Goal: Find specific page/section: Find specific page/section

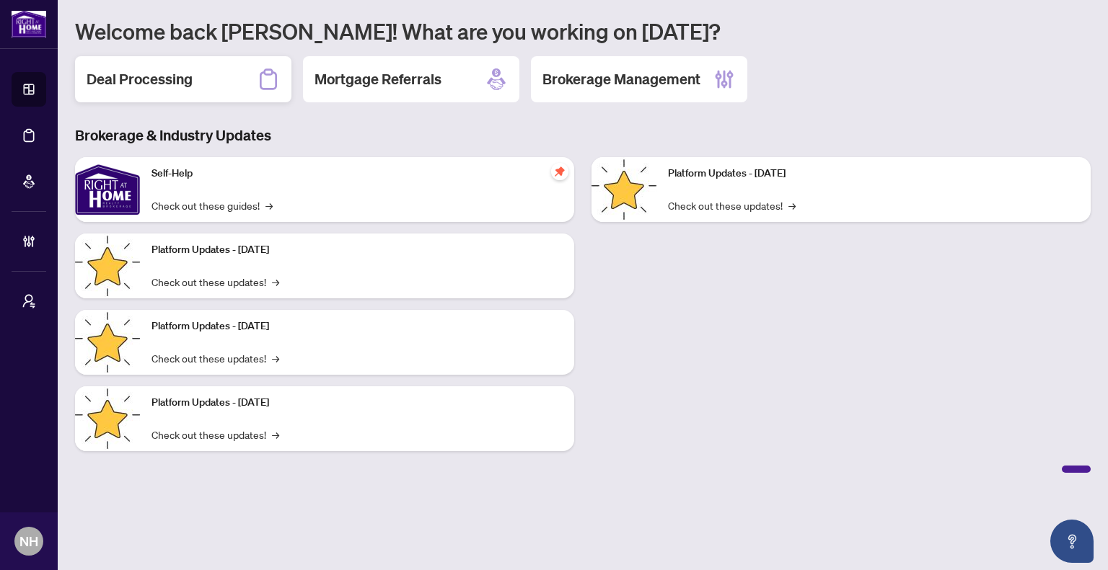
click at [187, 79] on h2 "Deal Processing" at bounding box center [140, 79] width 106 height 20
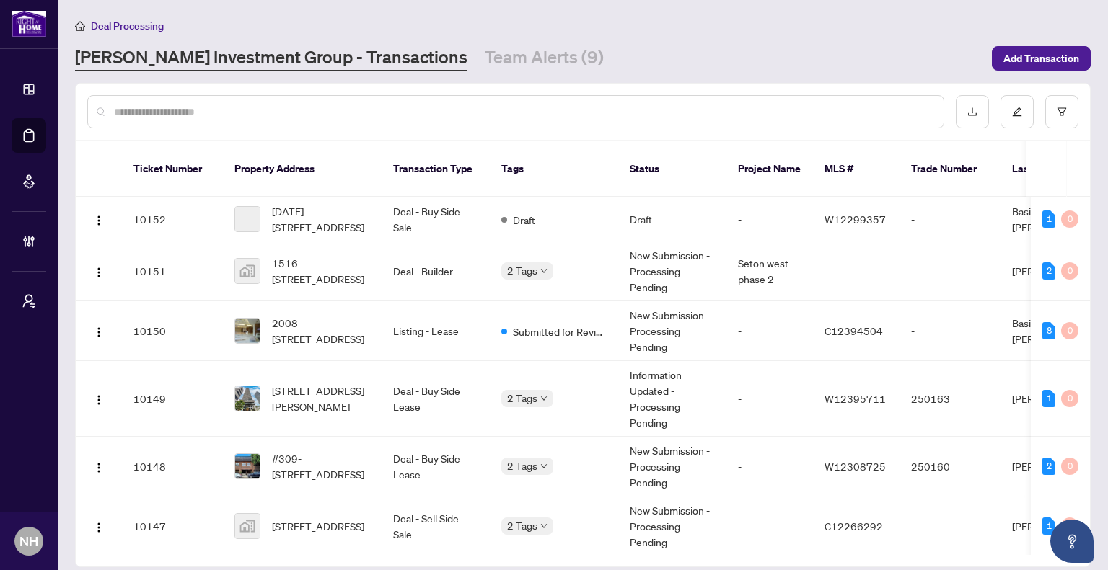
drag, startPoint x: 294, startPoint y: 111, endPoint x: 305, endPoint y: 110, distance: 10.9
click at [293, 111] on input "text" at bounding box center [523, 112] width 818 height 16
click at [368, 104] on input "text" at bounding box center [523, 112] width 818 height 16
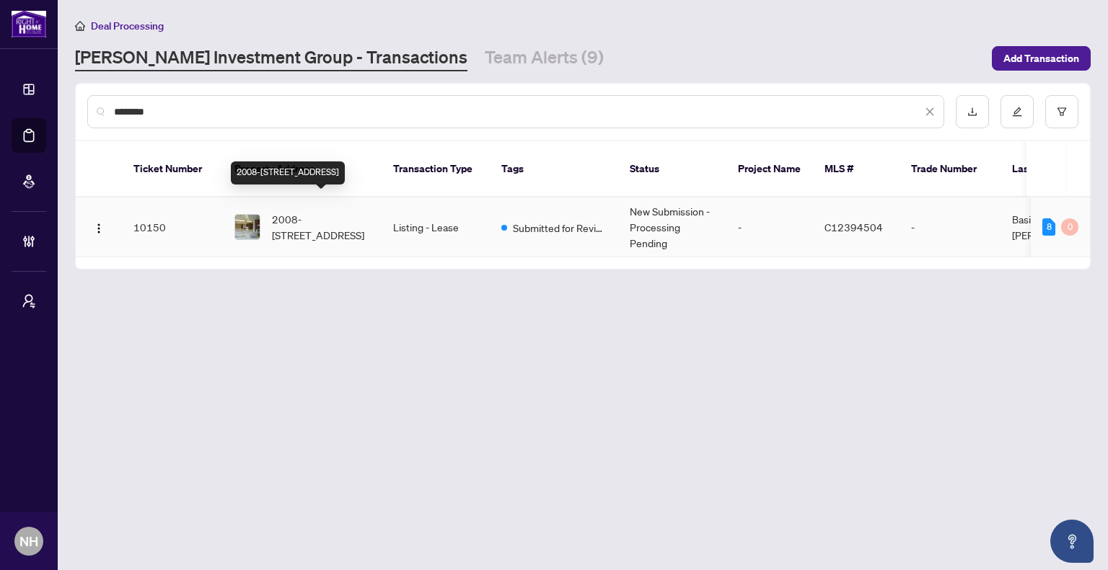
type input "******"
click at [327, 223] on span "2008-[STREET_ADDRESS]" at bounding box center [321, 227] width 98 height 32
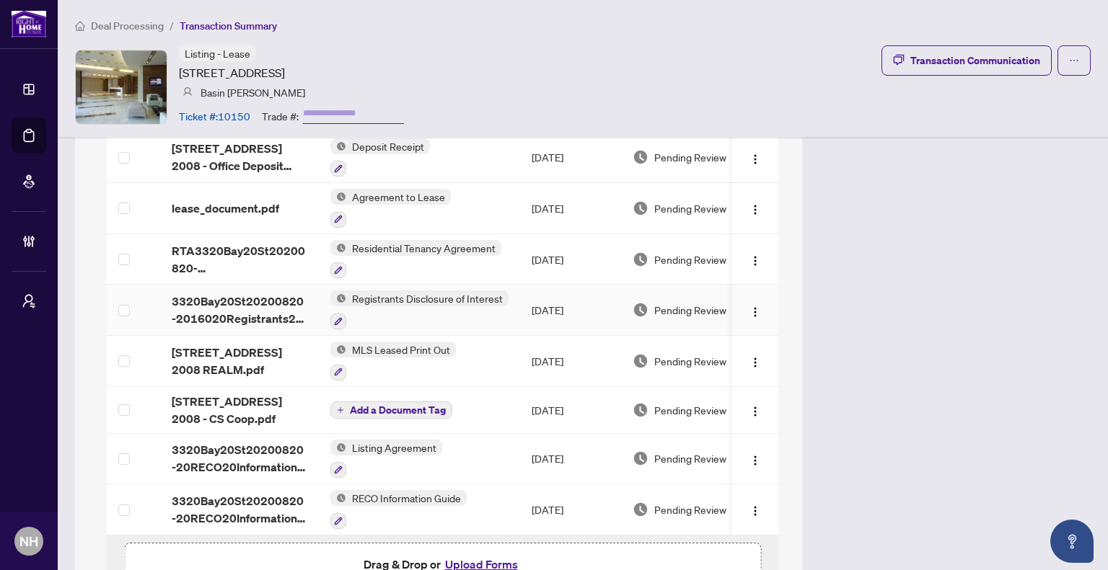
scroll to position [937, 0]
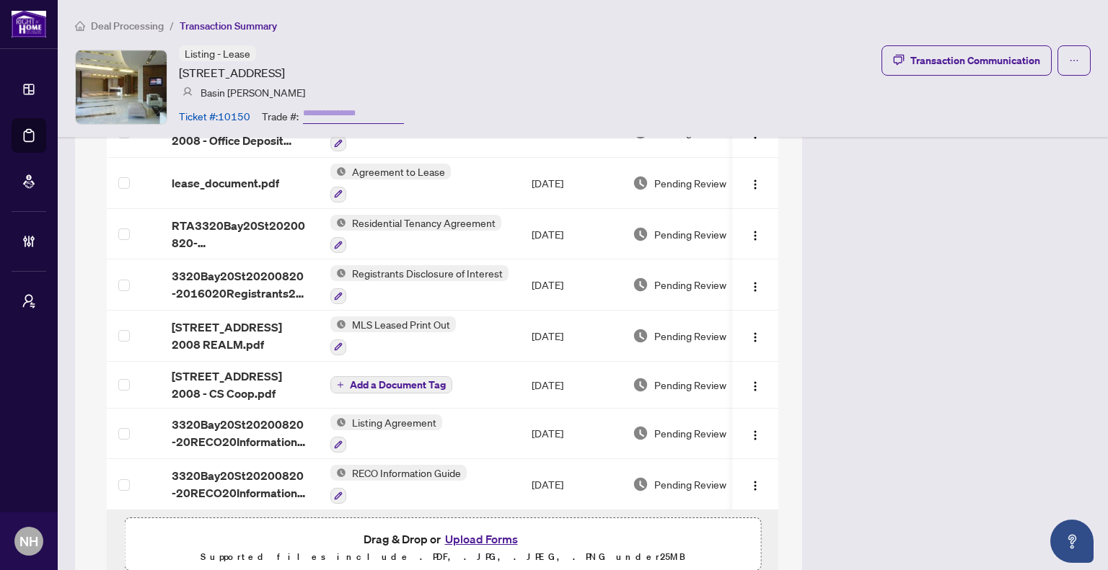
click at [153, 23] on span "Deal Processing" at bounding box center [127, 25] width 73 height 13
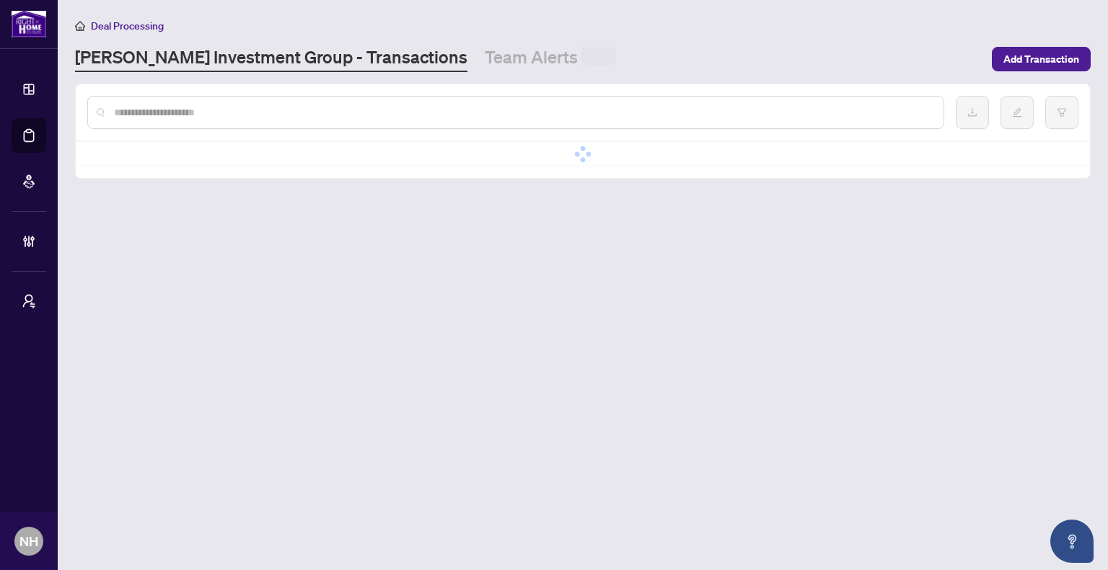
click at [229, 115] on input "text" at bounding box center [523, 113] width 818 height 16
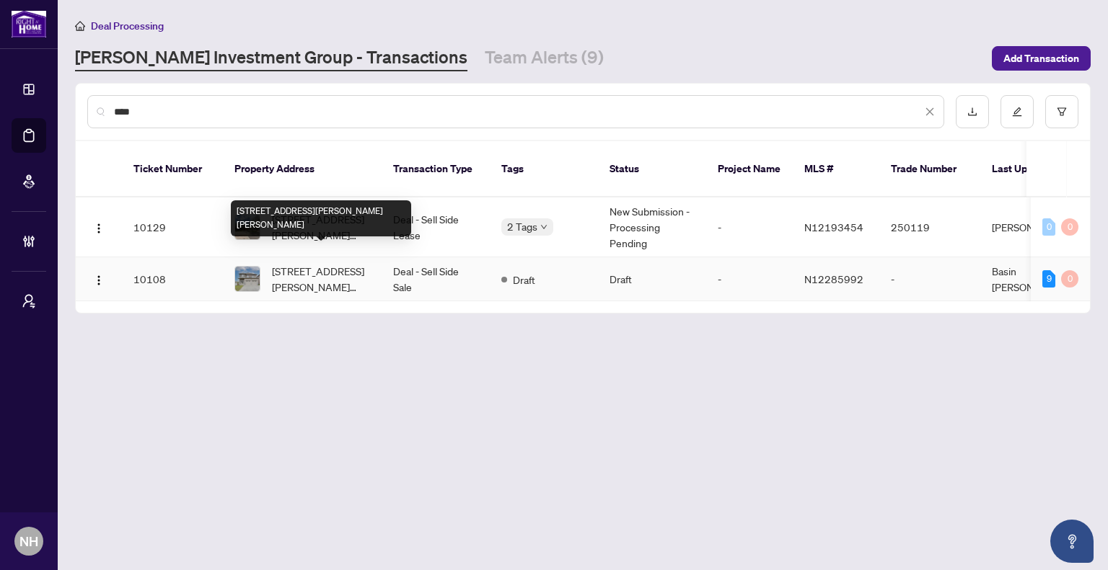
type input "***"
click at [321, 263] on span "[STREET_ADDRESS][PERSON_NAME][PERSON_NAME]" at bounding box center [321, 279] width 98 height 32
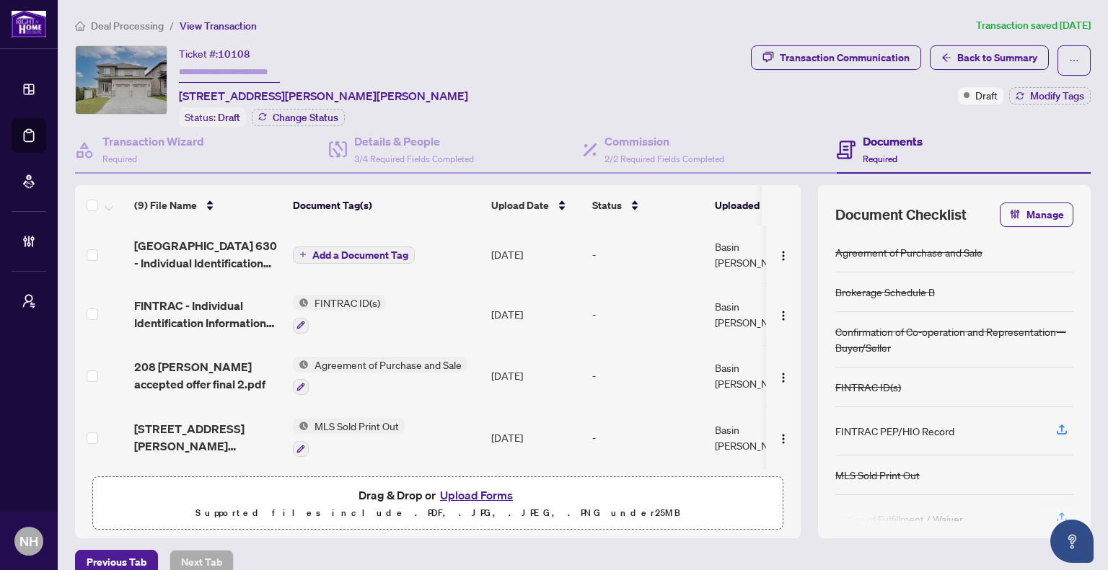
click at [146, 32] on li "Deal Processing" at bounding box center [119, 25] width 89 height 17
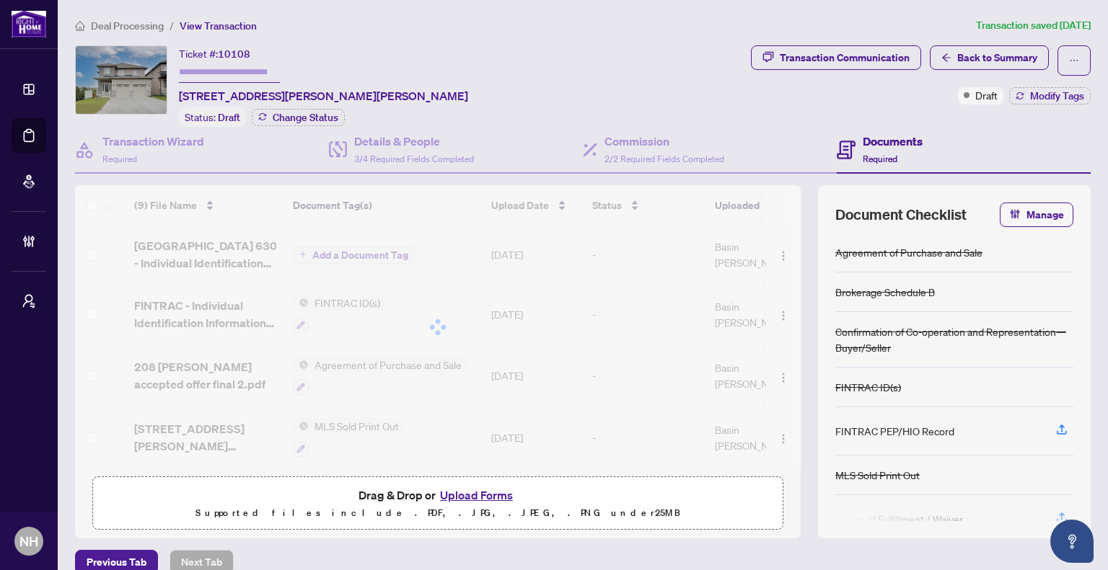
click at [146, 28] on span "Deal Processing" at bounding box center [127, 25] width 73 height 13
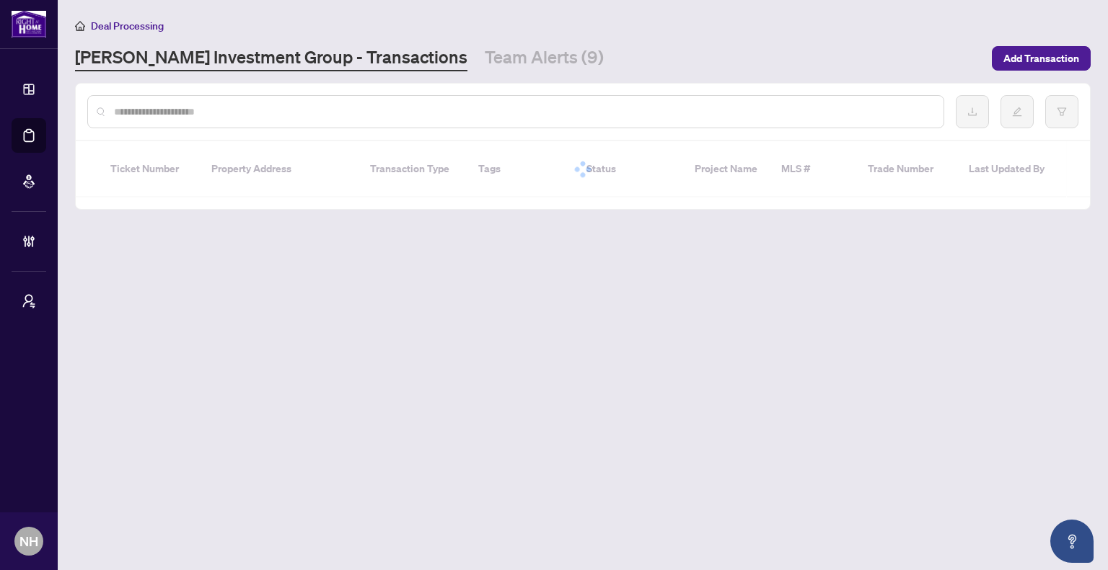
click at [214, 105] on input "text" at bounding box center [523, 112] width 818 height 16
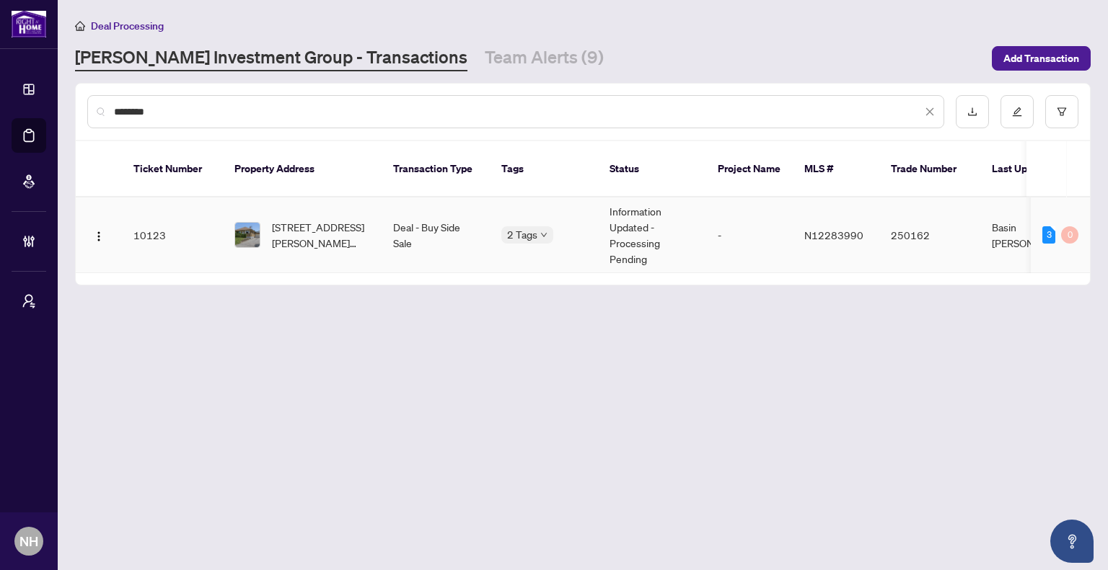
type input "*******"
click at [300, 219] on span "99 Thornton Ave, Bradford West Gwillimbury, Ontario L3Z 1N3, Canada" at bounding box center [321, 235] width 98 height 32
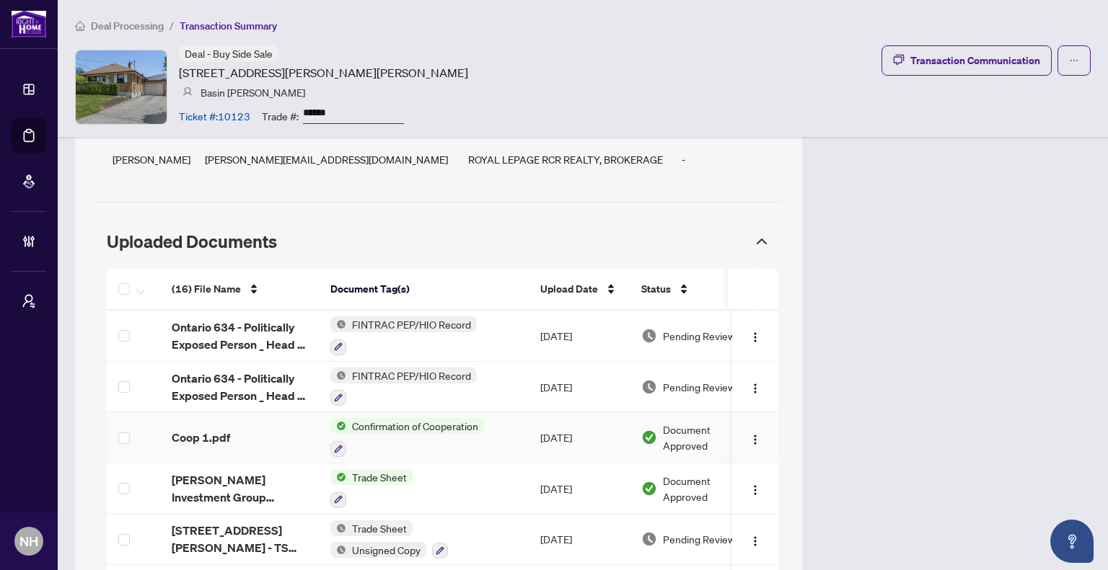
scroll to position [1226, 0]
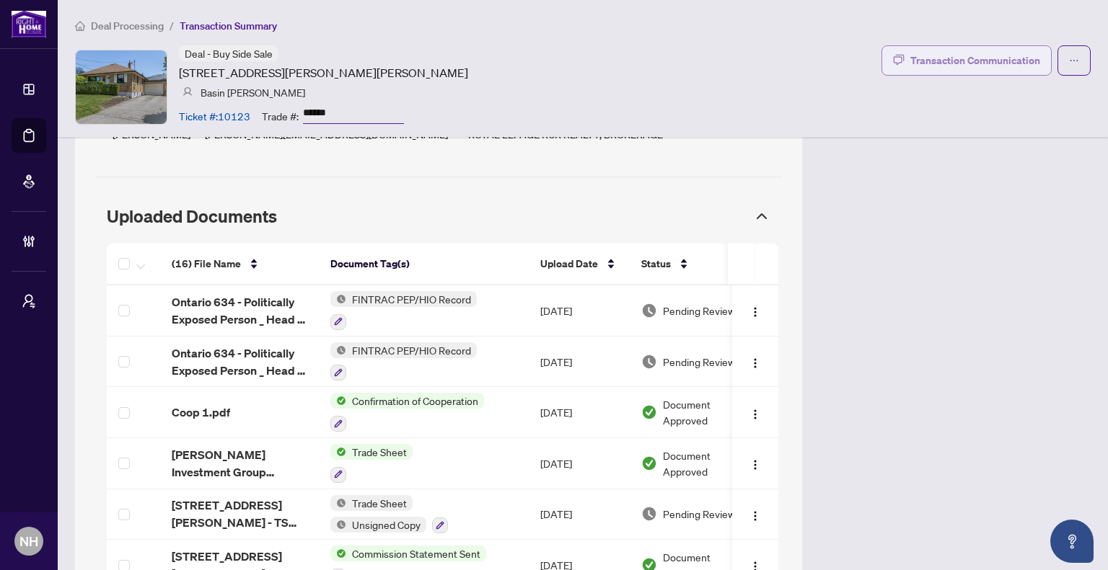
click at [910, 69] on div "Transaction Communication" at bounding box center [975, 60] width 130 height 23
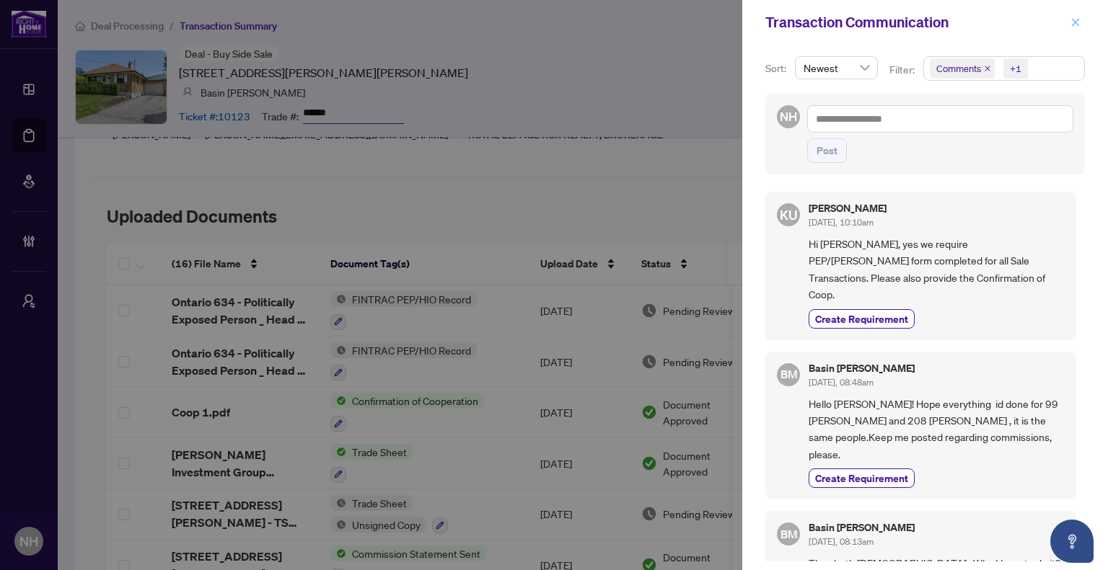
click at [1072, 25] on icon "close" at bounding box center [1076, 22] width 8 height 8
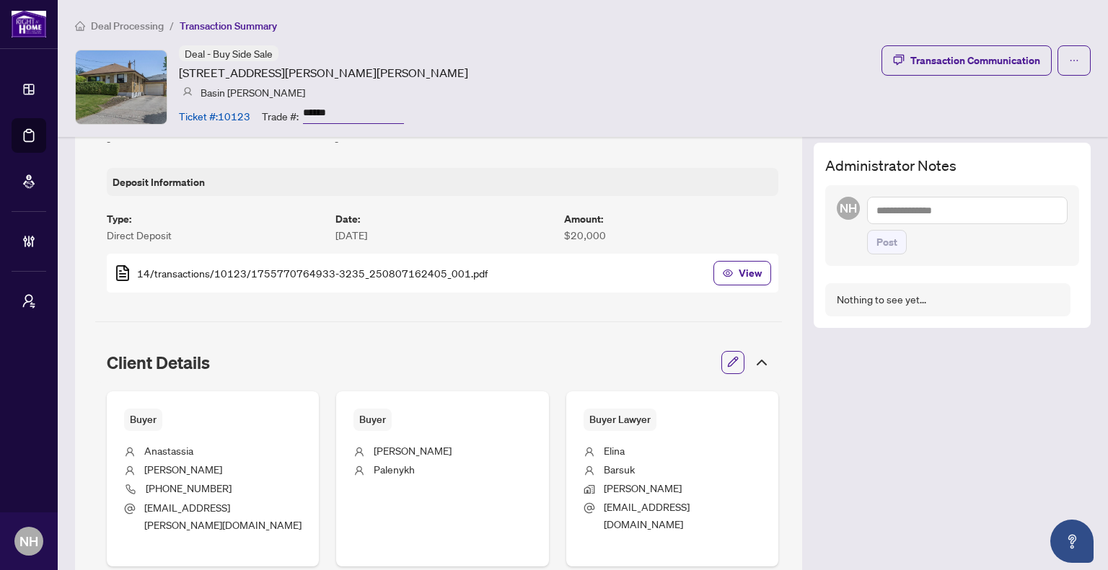
scroll to position [433, 0]
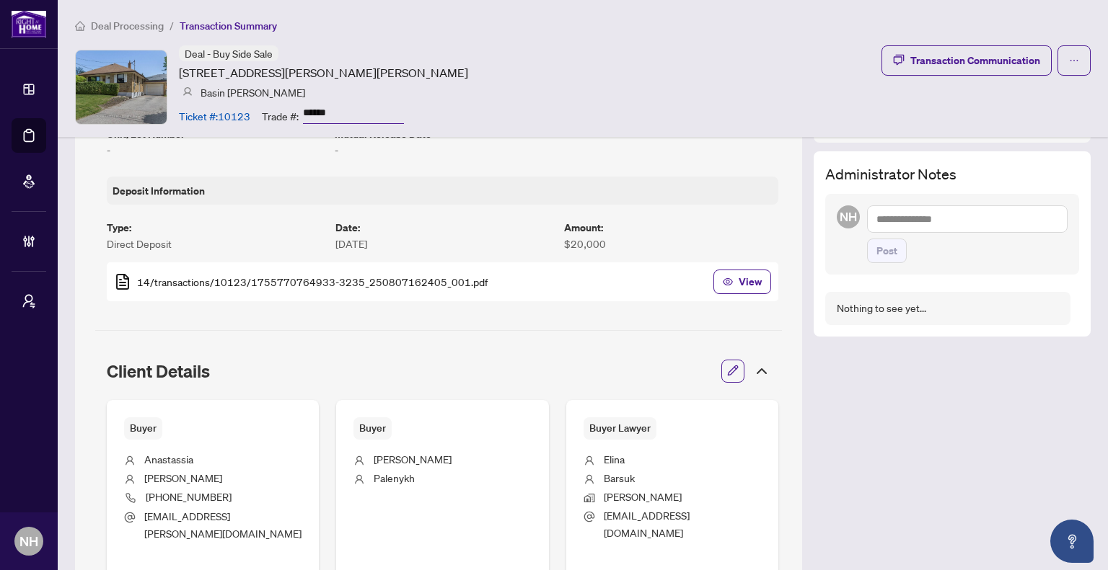
click at [149, 25] on span "Deal Processing" at bounding box center [127, 25] width 73 height 13
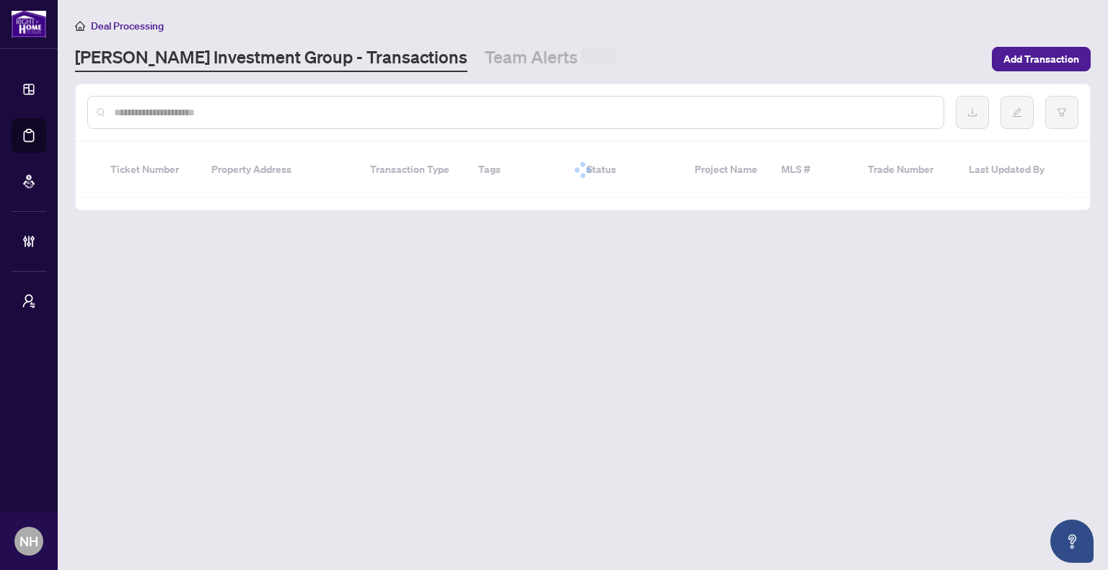
click at [219, 109] on input "text" at bounding box center [523, 113] width 818 height 16
paste input "**********"
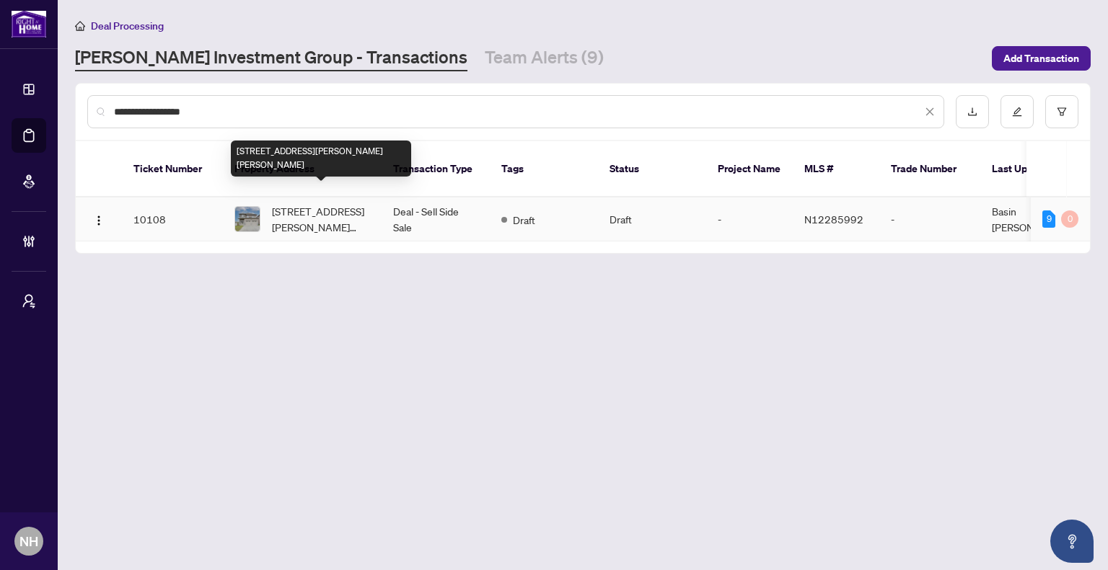
type input "**********"
click at [302, 208] on span "208 Rutherford Rd, Bradford West Gwillimbury, Ontario L3Z 0X5, Canada" at bounding box center [321, 219] width 98 height 32
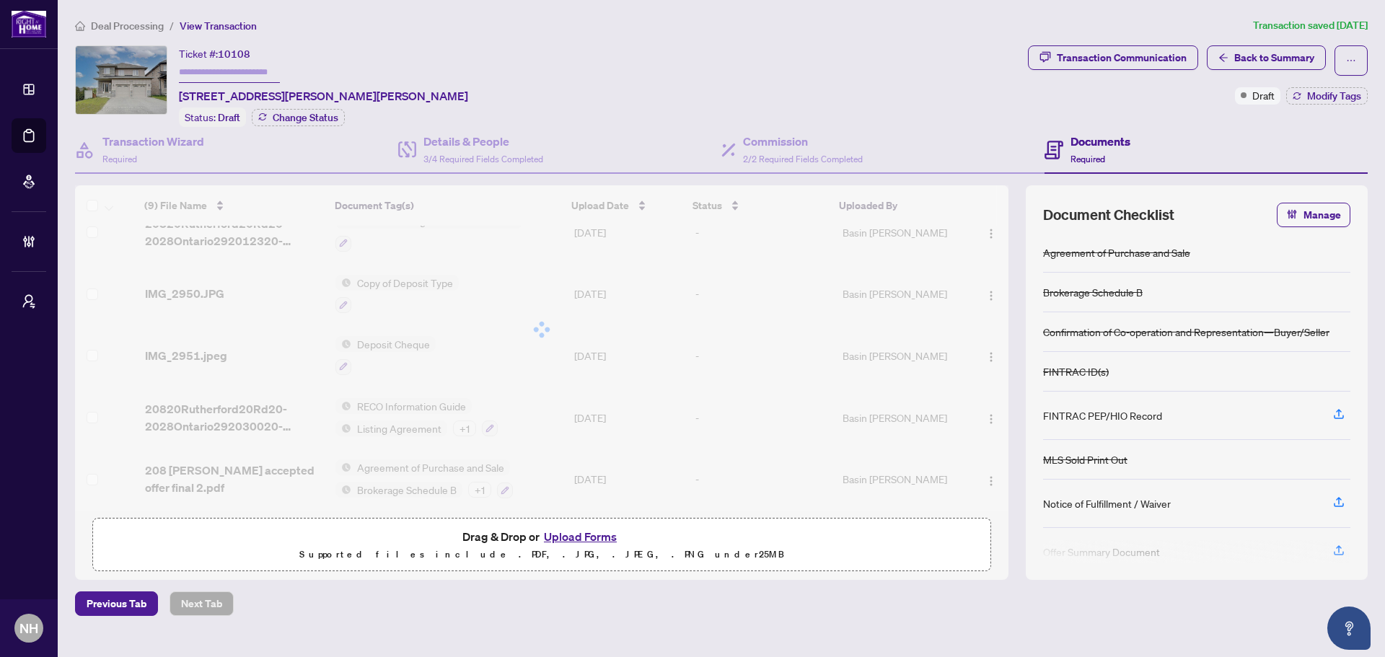
scroll to position [270, 0]
